Goal: Find contact information: Find contact information

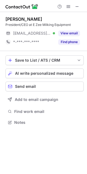
scroll to position [3, 3]
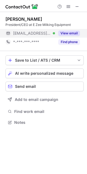
click at [68, 31] on button "View email" at bounding box center [69, 33] width 22 height 5
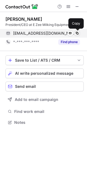
click at [78, 34] on span at bounding box center [77, 33] width 4 height 4
